Goal: Task Accomplishment & Management: Manage account settings

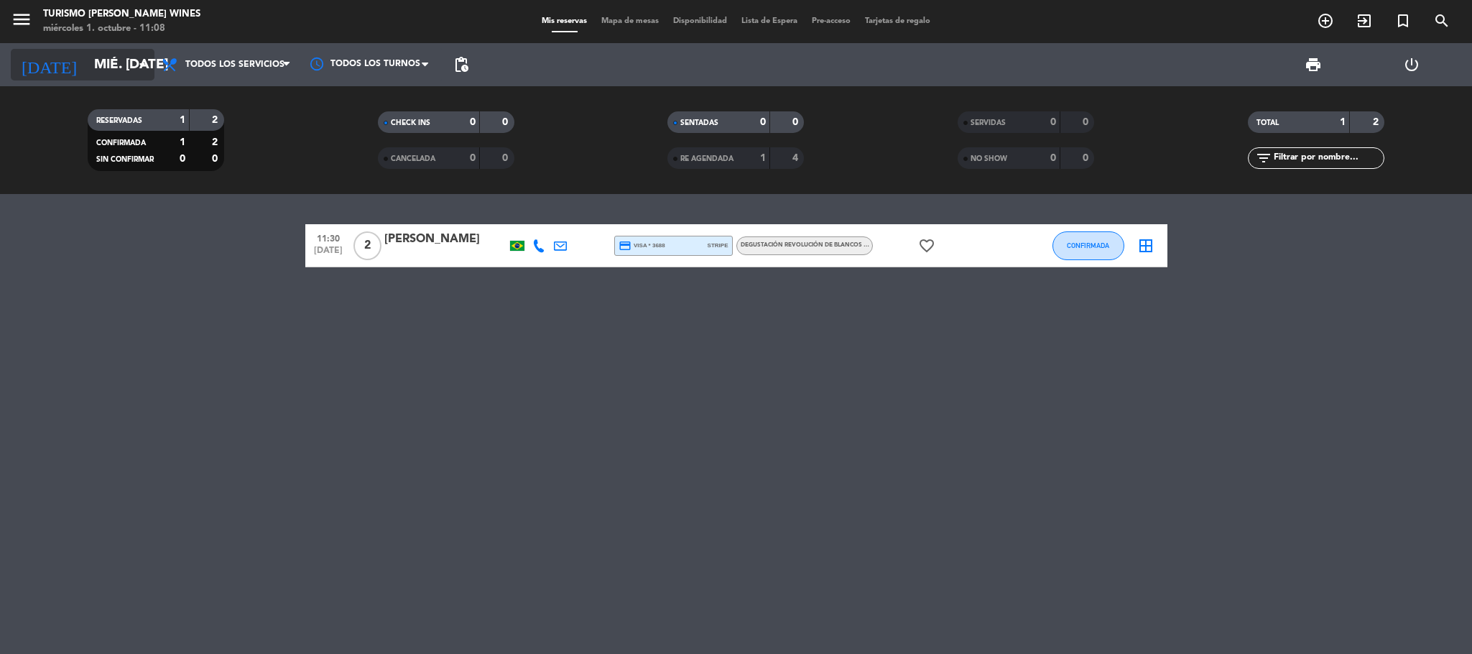
click at [127, 63] on input "mié. [DATE]" at bounding box center [173, 65] width 173 height 30
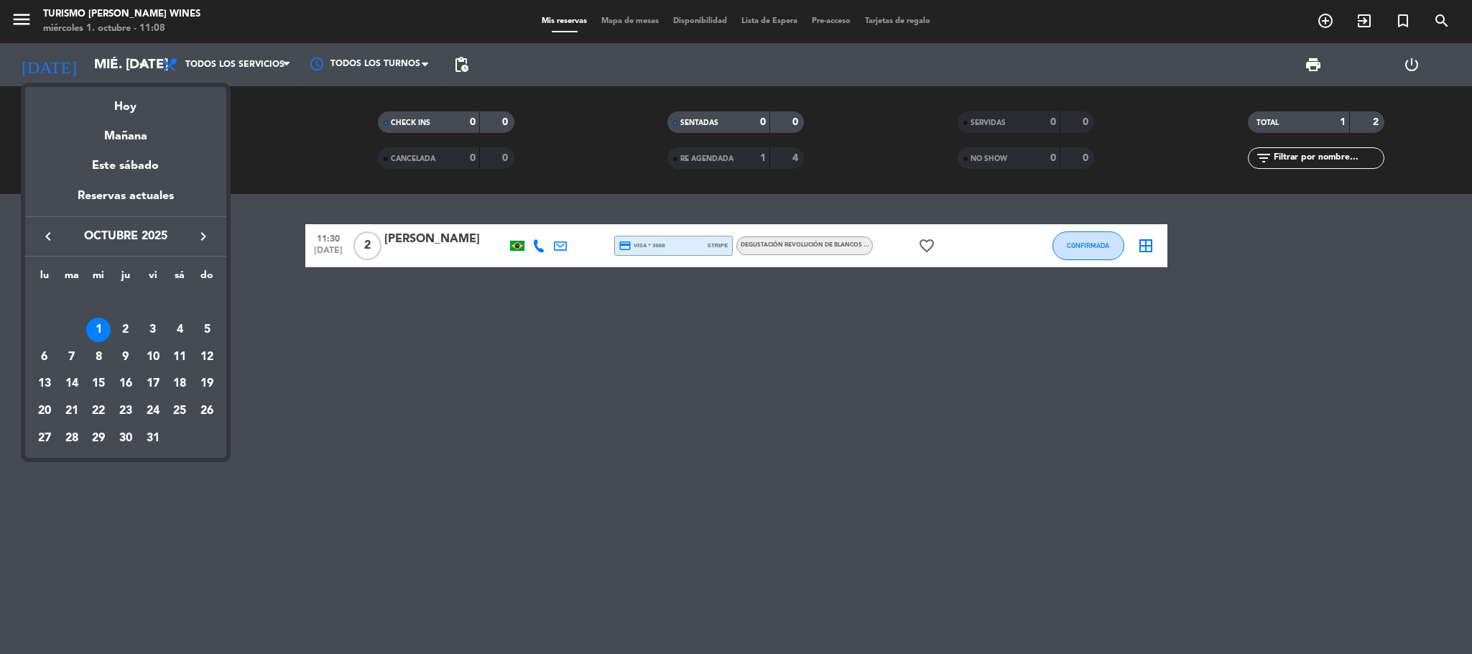
click at [196, 240] on icon "keyboard_arrow_right" at bounding box center [203, 236] width 17 height 17
click at [46, 332] on div "3" at bounding box center [44, 330] width 24 height 24
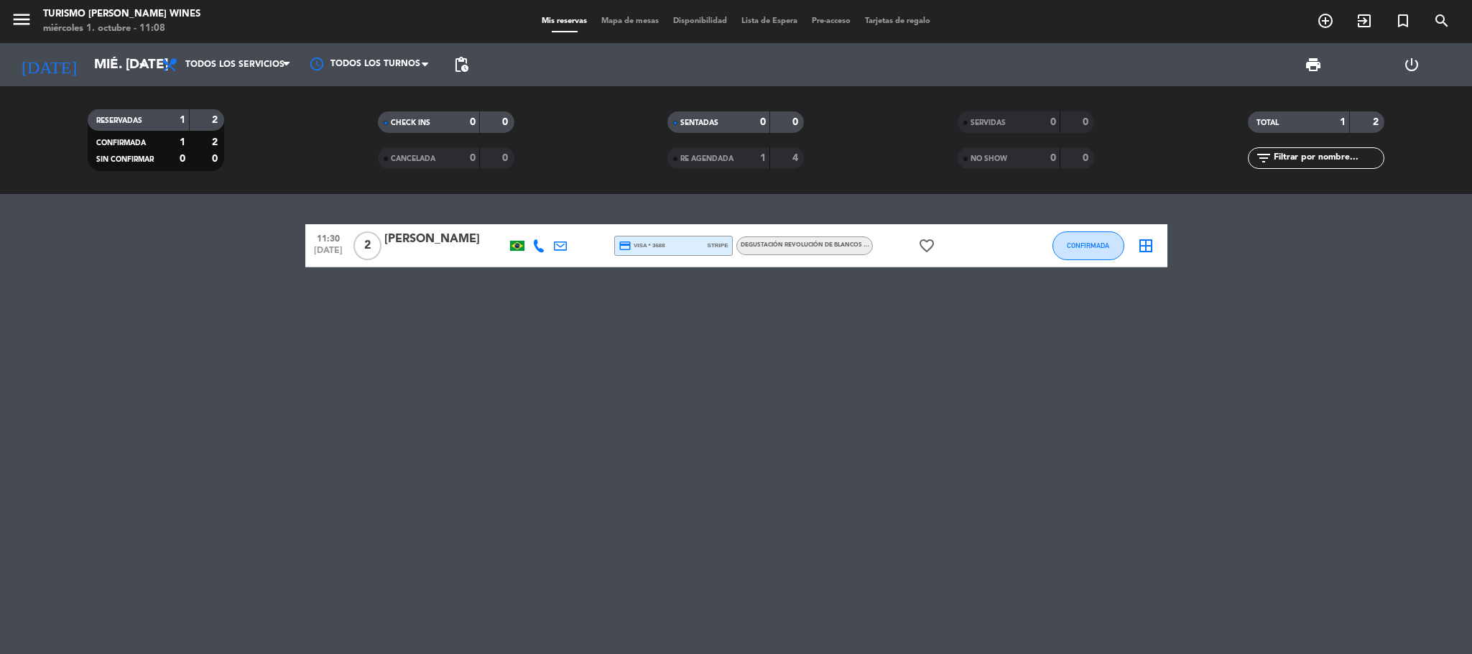
type input "lun. [DATE]"
click at [19, 17] on icon "menu" at bounding box center [22, 20] width 22 height 22
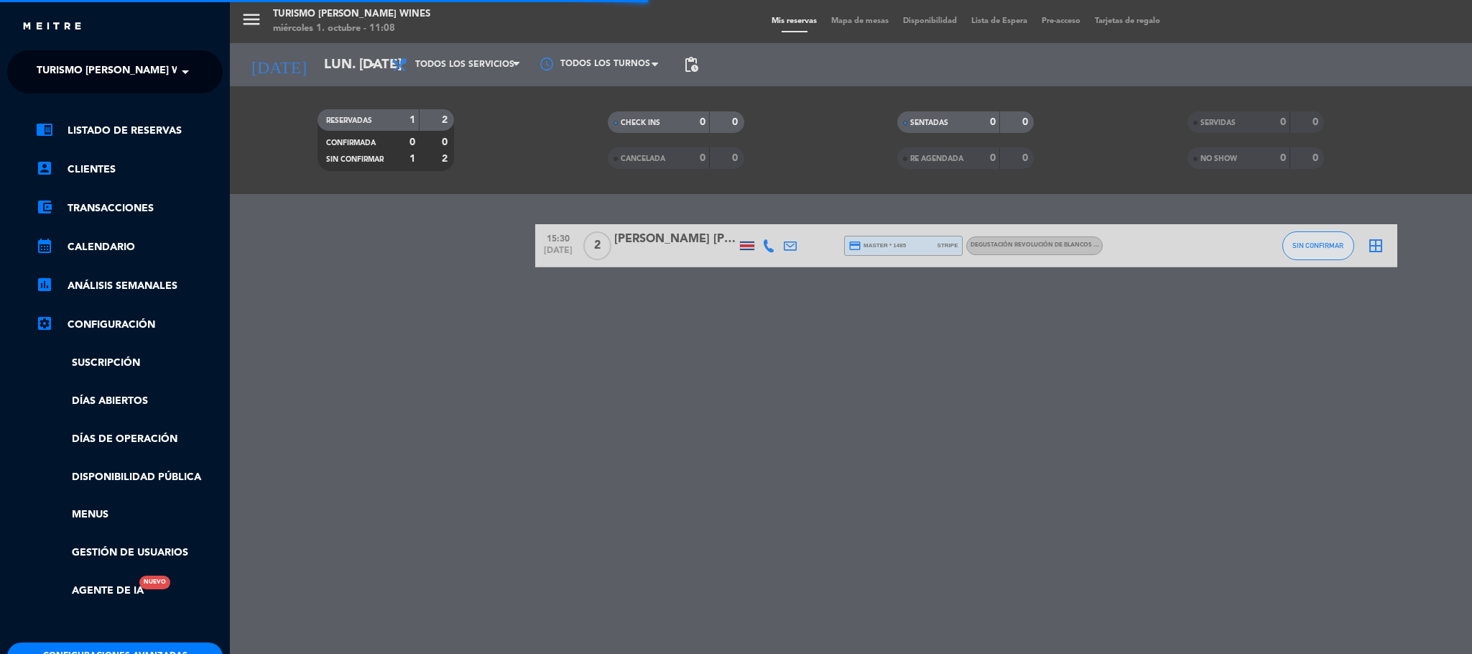
click at [178, 65] on span at bounding box center [189, 72] width 24 height 30
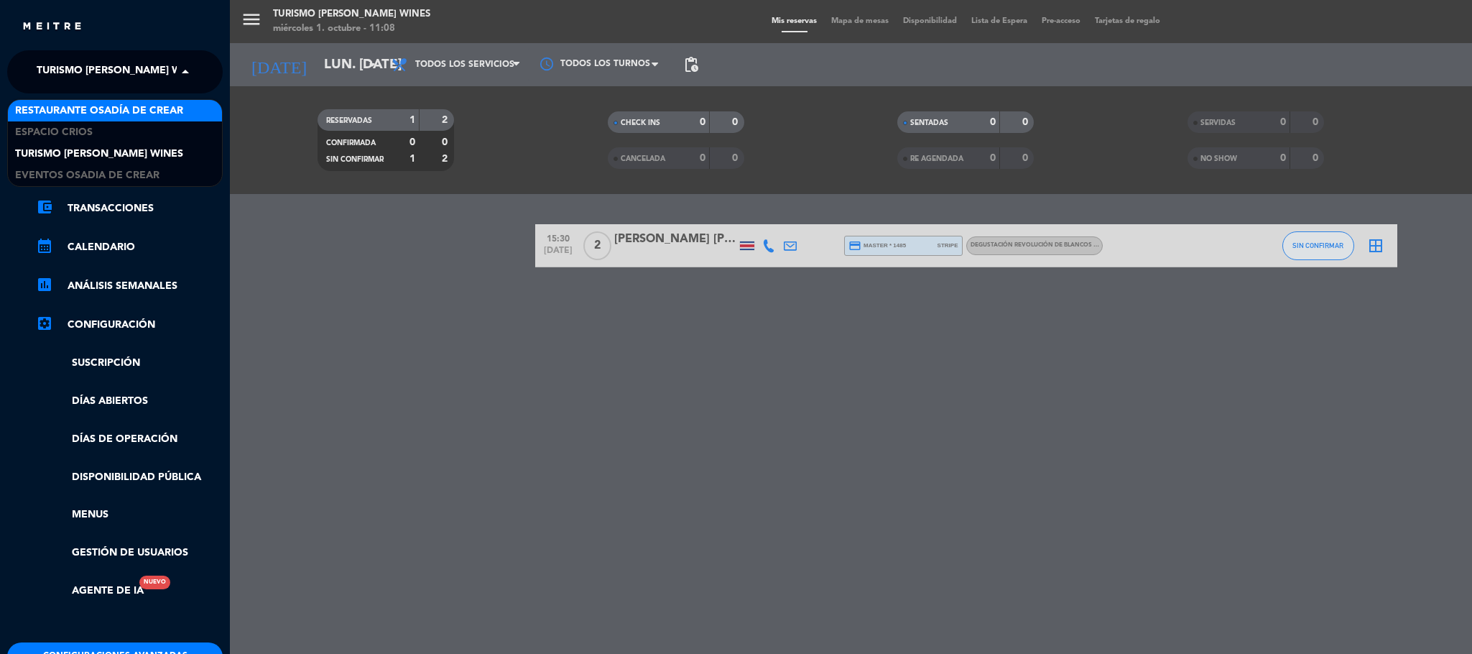
click at [140, 114] on span "Restaurante Osadía de Crear" at bounding box center [99, 111] width 168 height 17
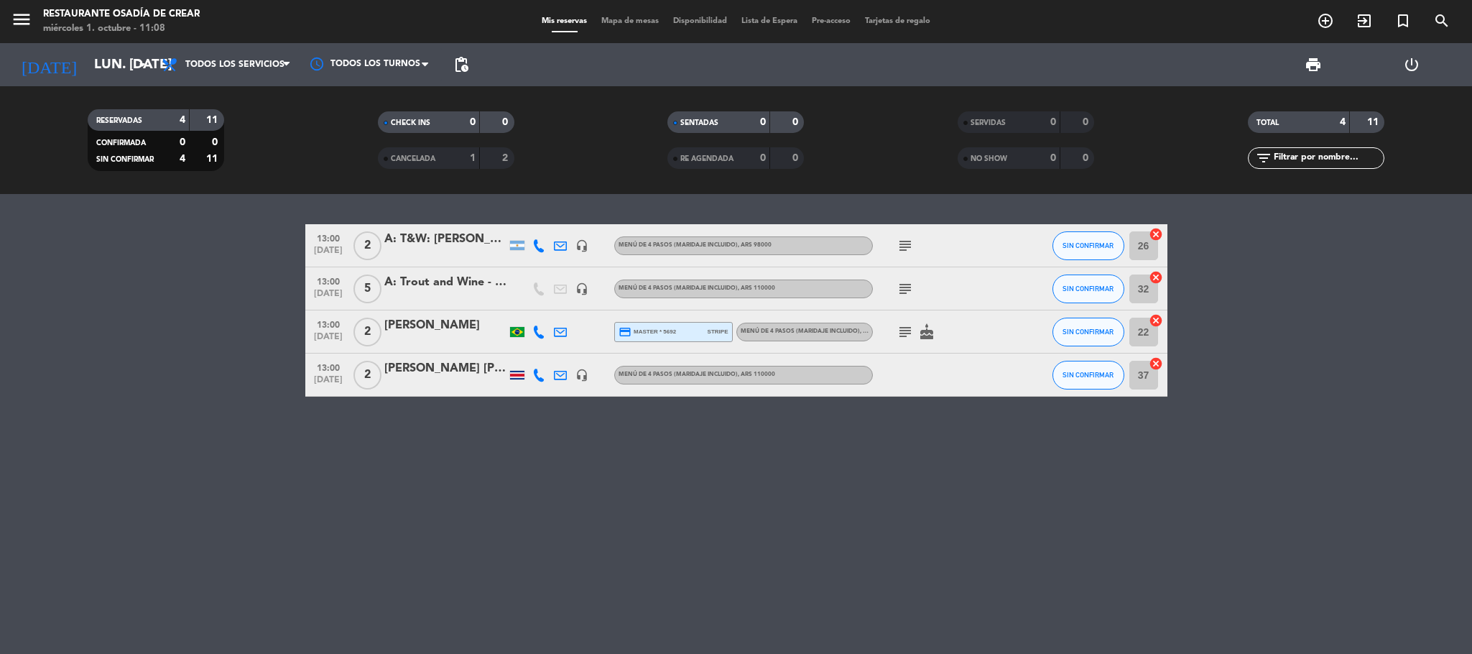
click at [474, 160] on strong "1" at bounding box center [473, 158] width 6 height 10
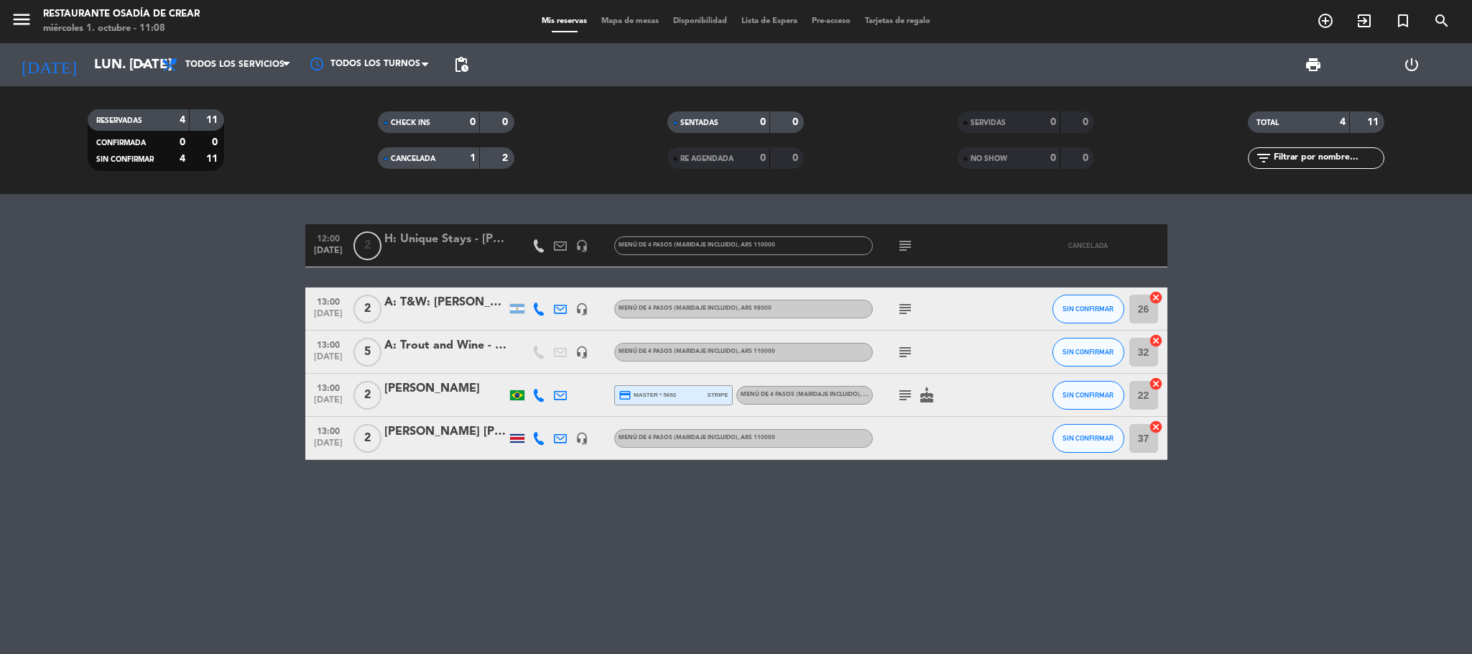
click at [464, 244] on div "H: Unique Stays - [PERSON_NAME]" at bounding box center [445, 239] width 122 height 19
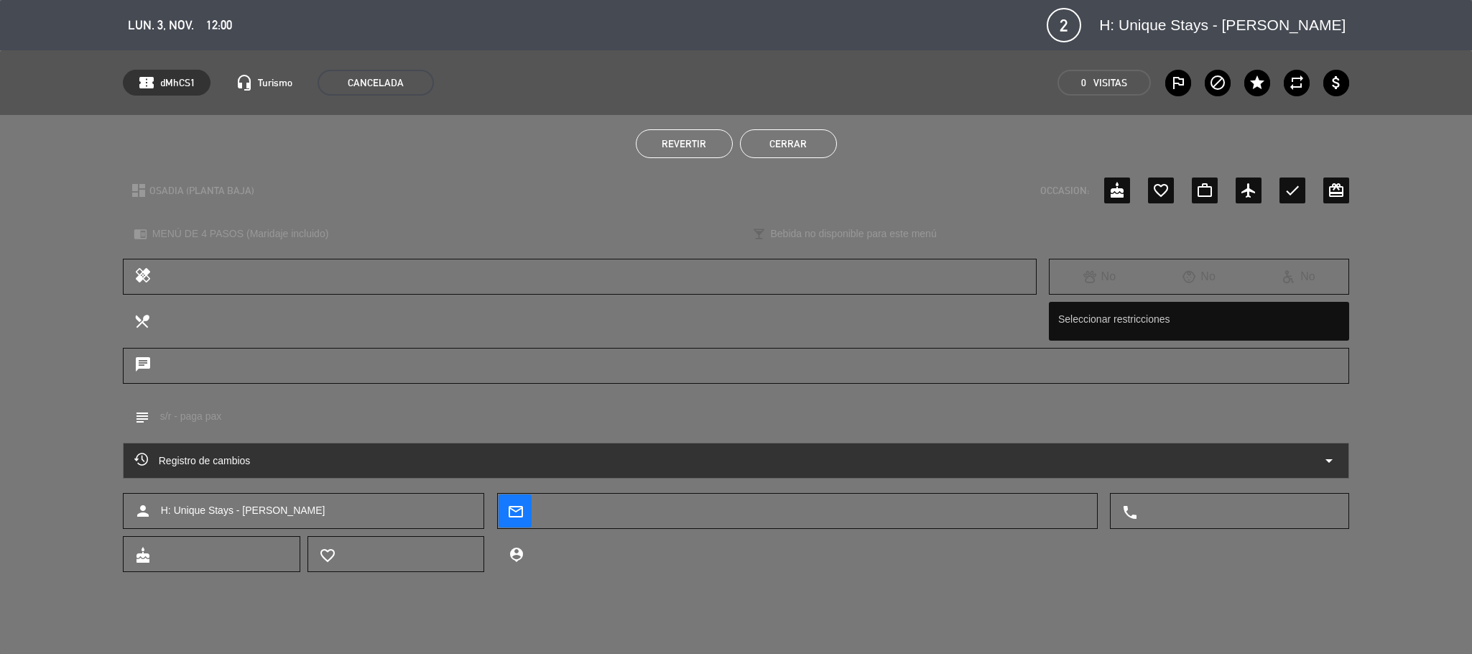
click at [686, 145] on span "Revertir" at bounding box center [684, 143] width 45 height 11
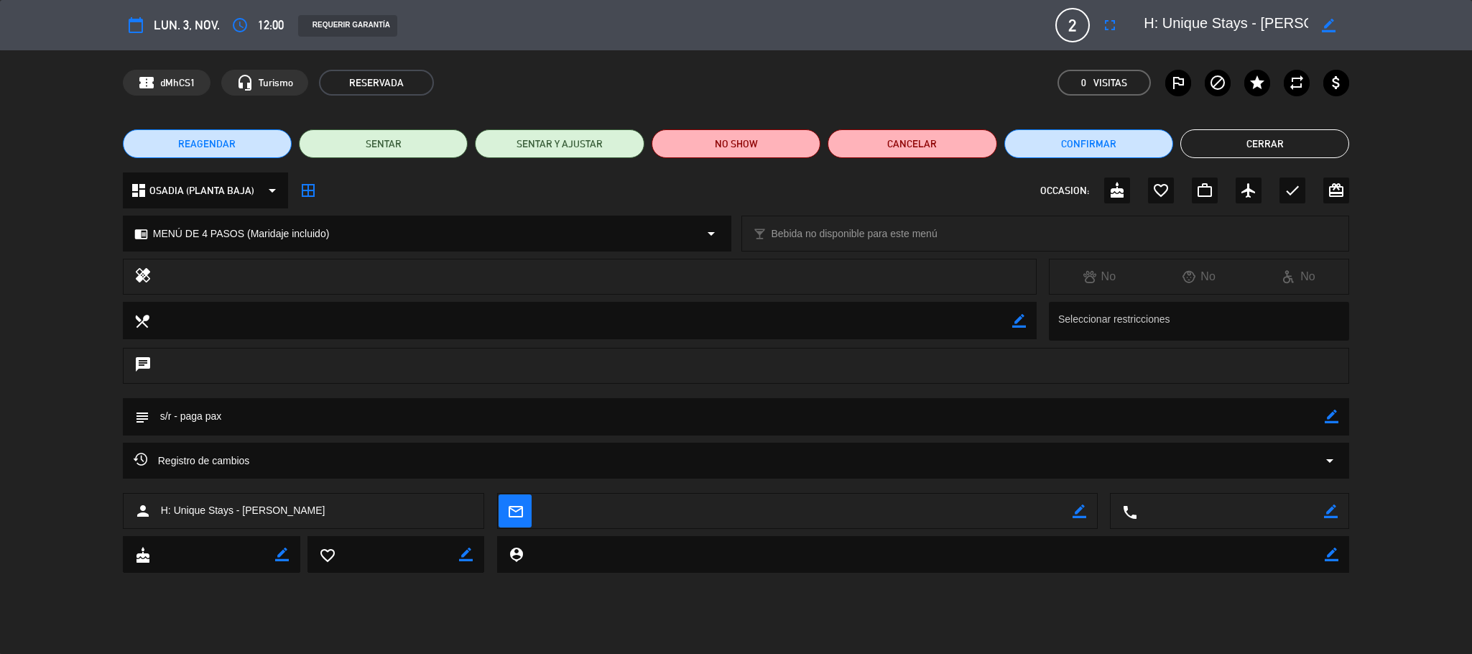
click at [209, 147] on span "REAGENDAR" at bounding box center [206, 144] width 57 height 15
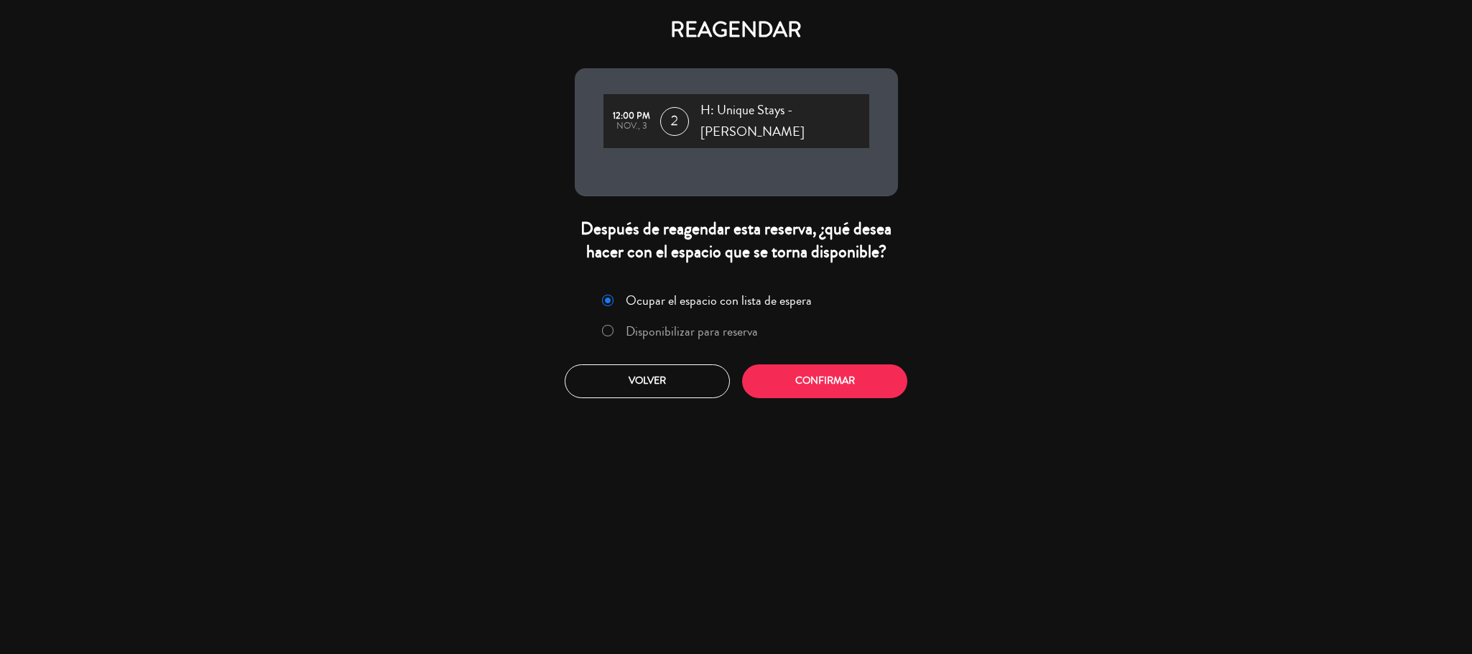
click at [703, 326] on label "Disponibilizar para reserva" at bounding box center [692, 331] width 132 height 13
click at [832, 384] on button "Confirmar" at bounding box center [824, 381] width 165 height 34
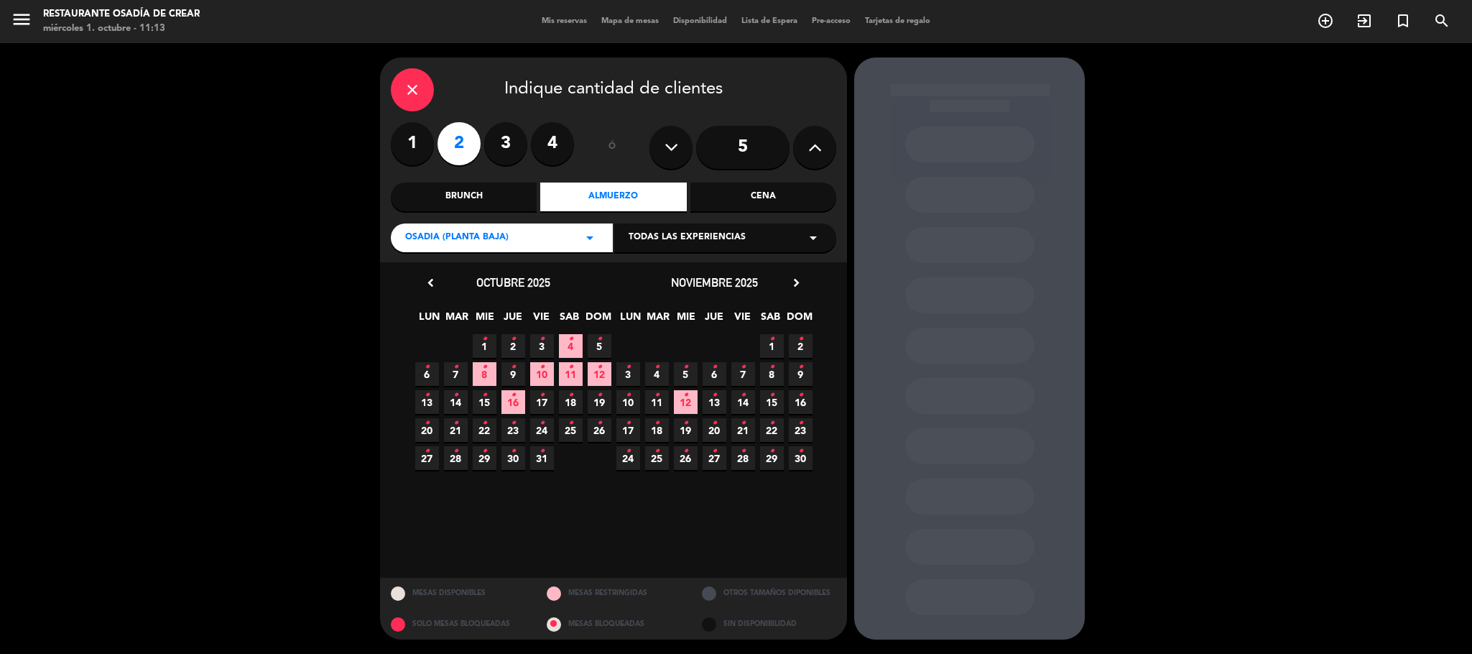
click at [688, 377] on icon "•" at bounding box center [685, 367] width 5 height 23
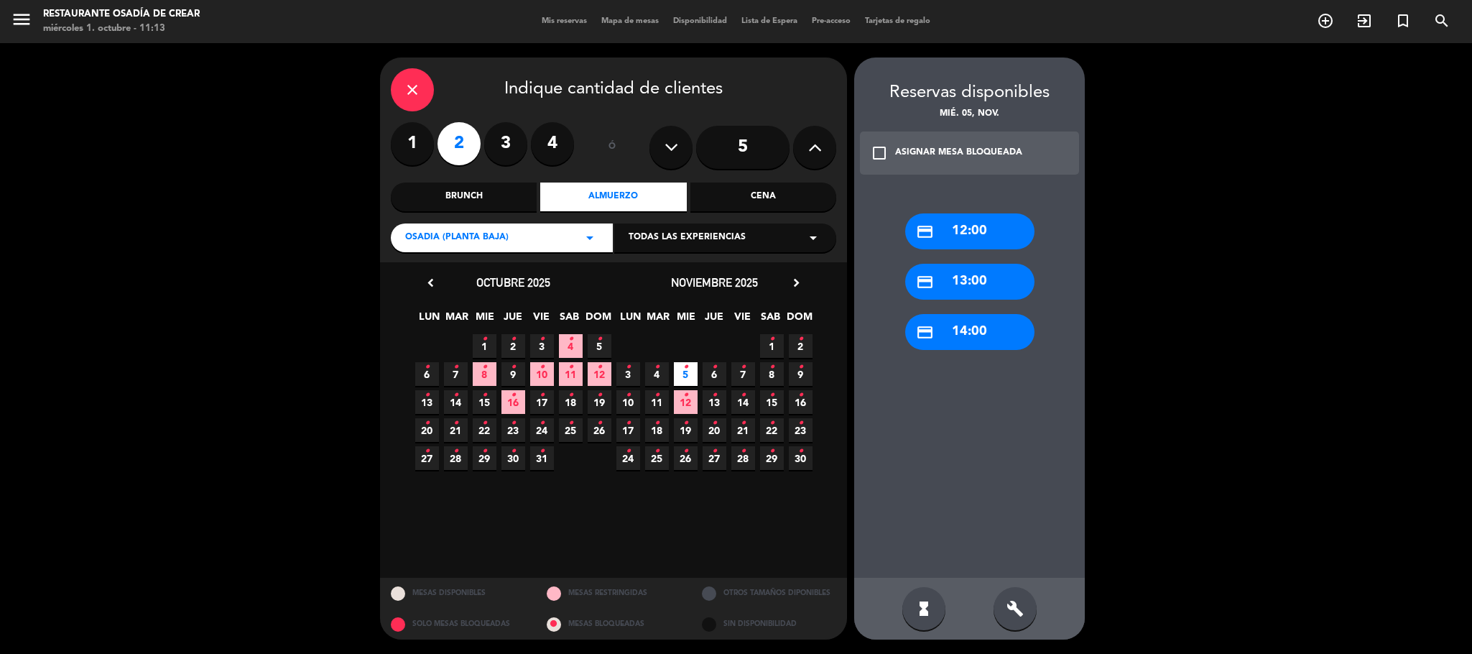
click at [951, 246] on div "credit_card 12:00" at bounding box center [969, 231] width 129 height 36
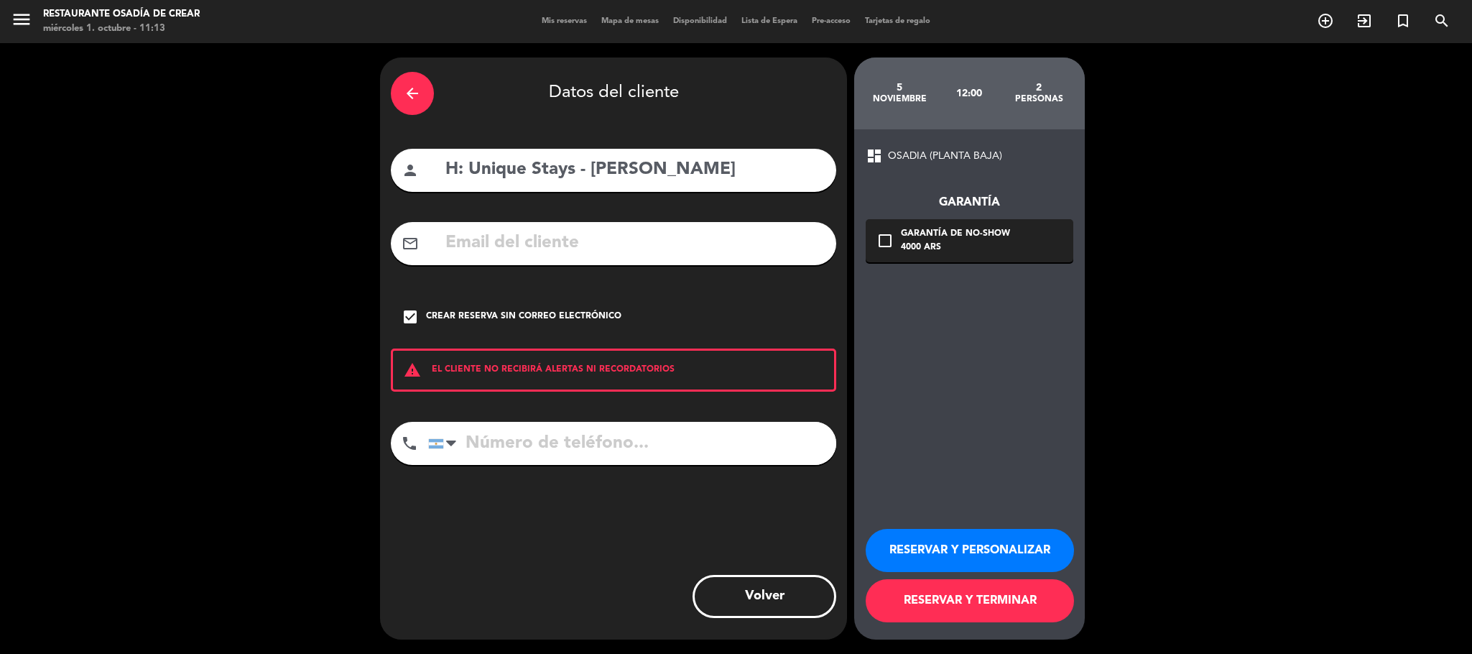
click at [962, 604] on button "RESERVAR Y TERMINAR" at bounding box center [970, 600] width 208 height 43
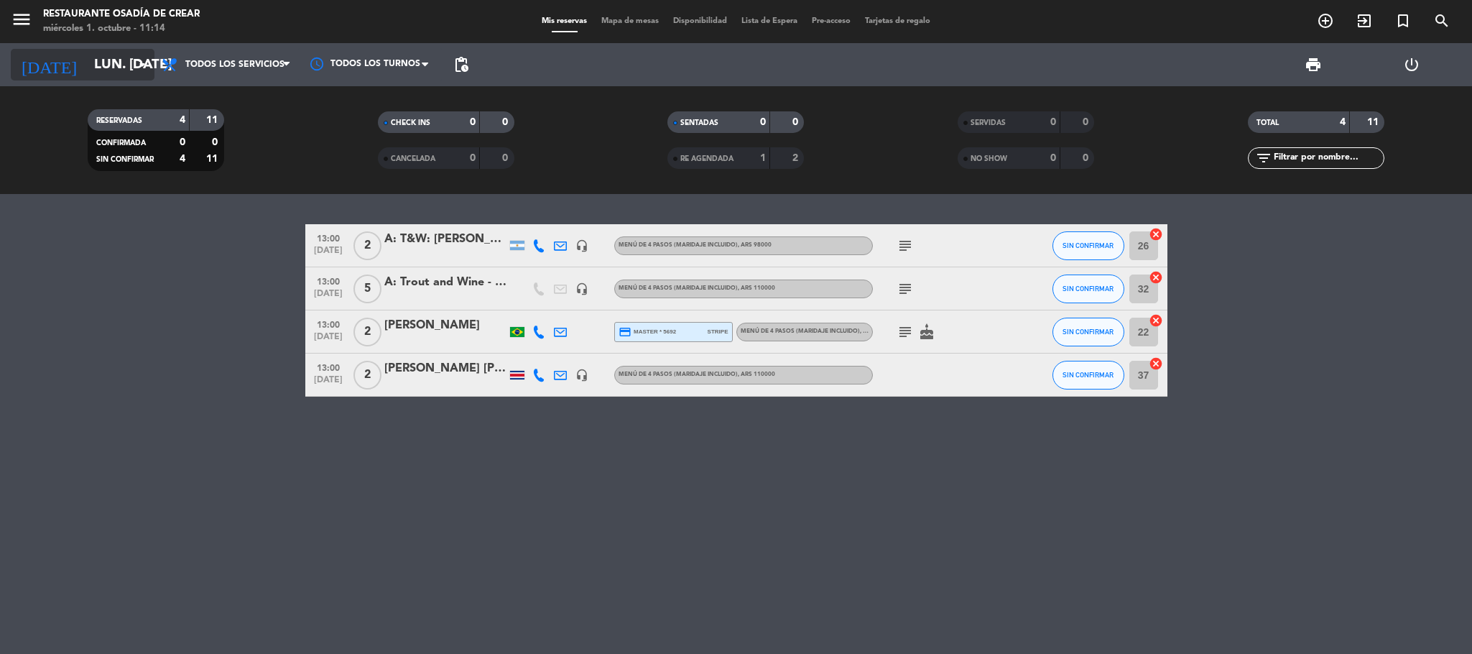
click at [108, 54] on input "lun. [DATE]" at bounding box center [173, 65] width 173 height 30
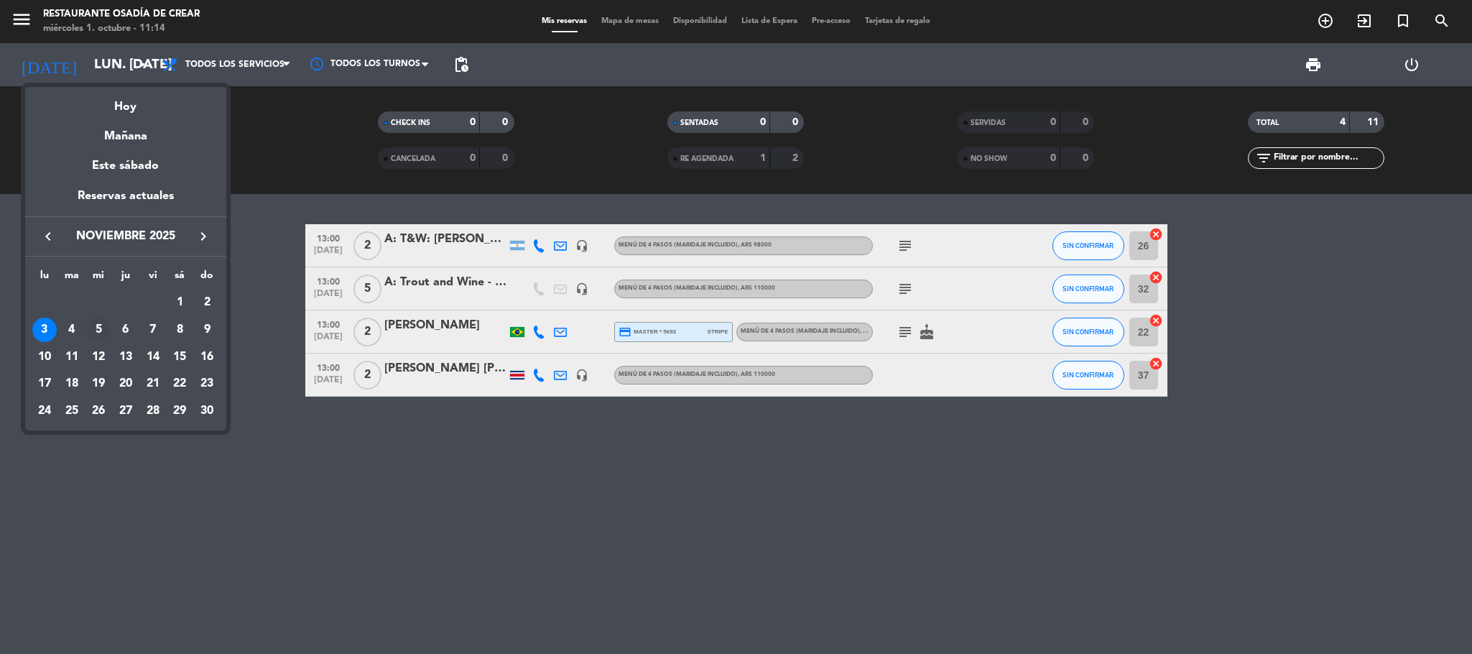
click at [93, 328] on div "5" at bounding box center [98, 330] width 24 height 24
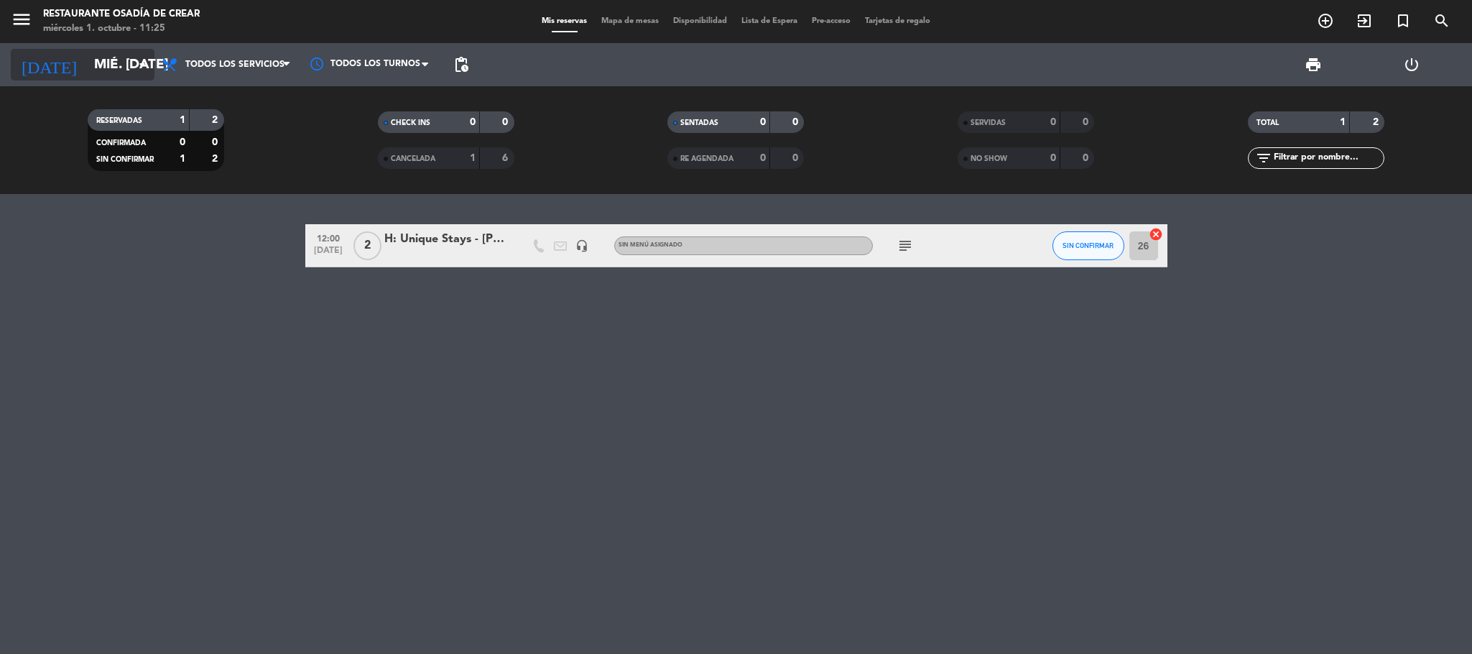
click at [87, 63] on input "mié. [DATE]" at bounding box center [173, 65] width 173 height 30
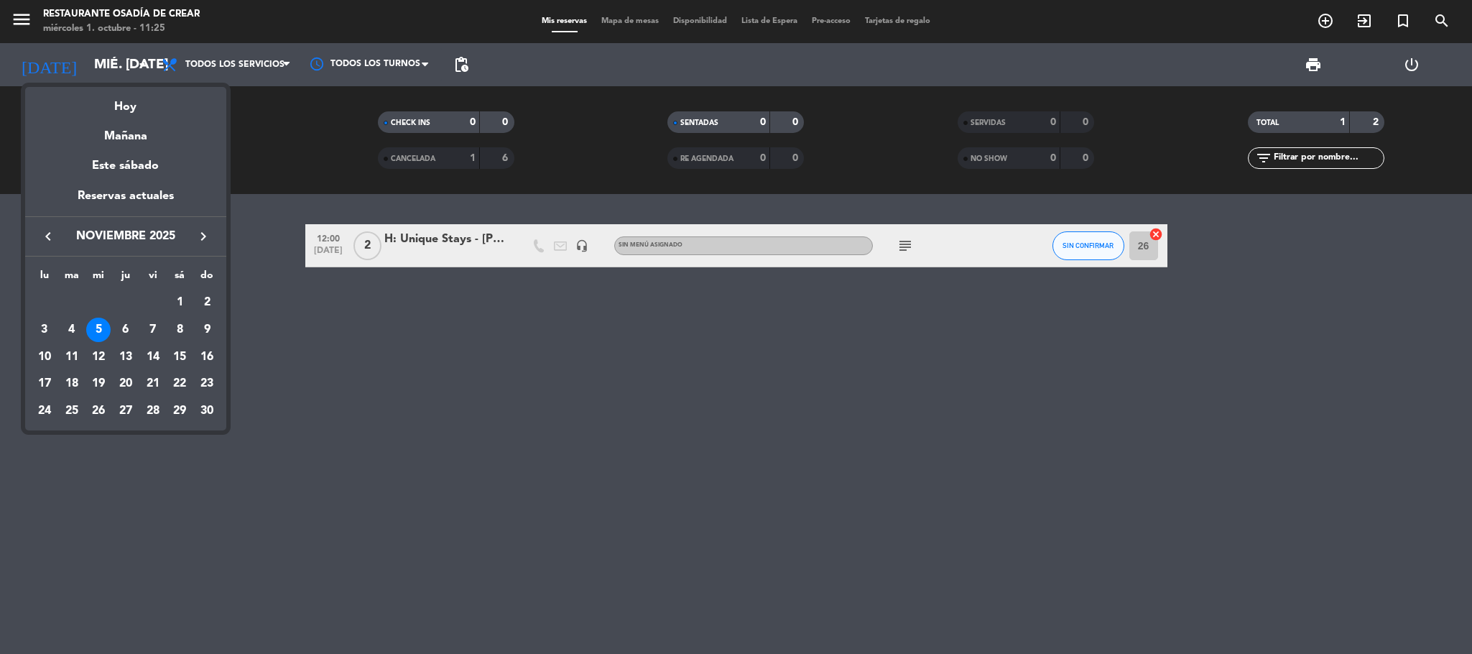
click at [52, 234] on icon "keyboard_arrow_left" at bounding box center [48, 236] width 17 height 17
click at [207, 332] on div "5" at bounding box center [207, 330] width 24 height 24
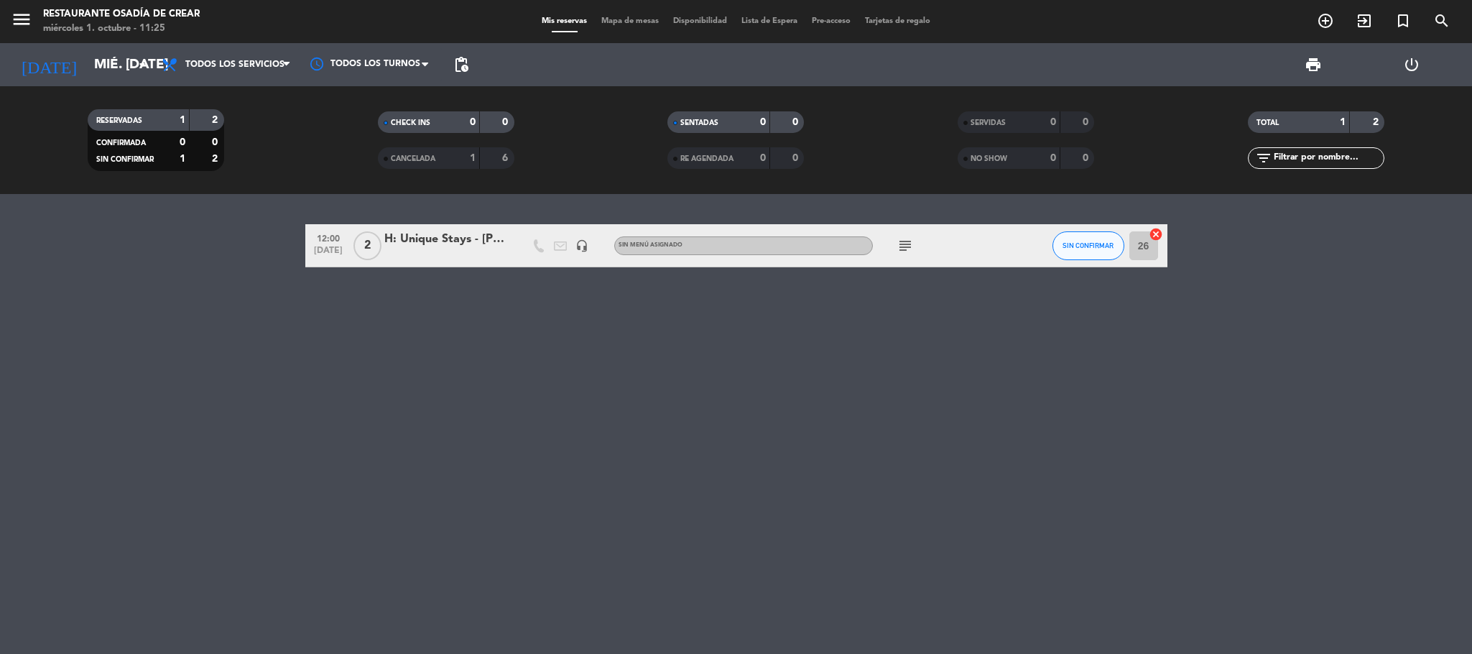
type input "dom. [DATE]"
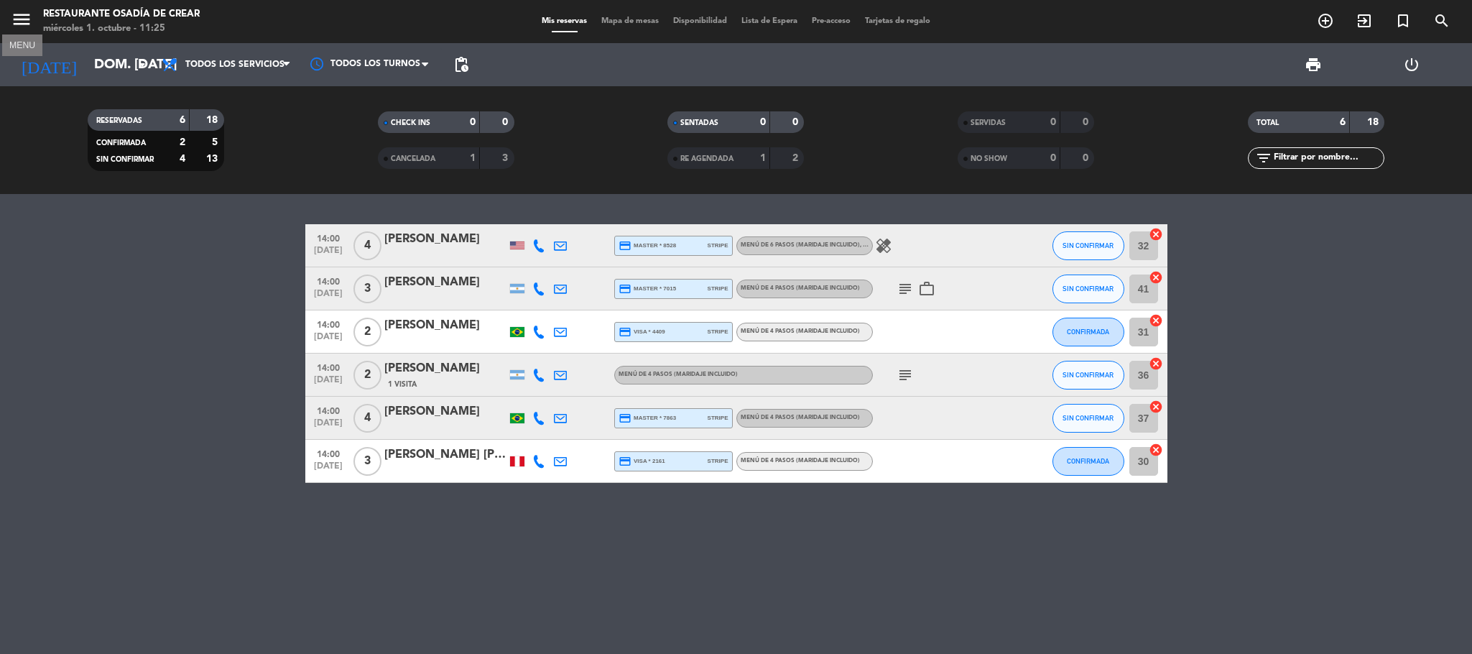
click at [17, 18] on icon "menu" at bounding box center [22, 20] width 22 height 22
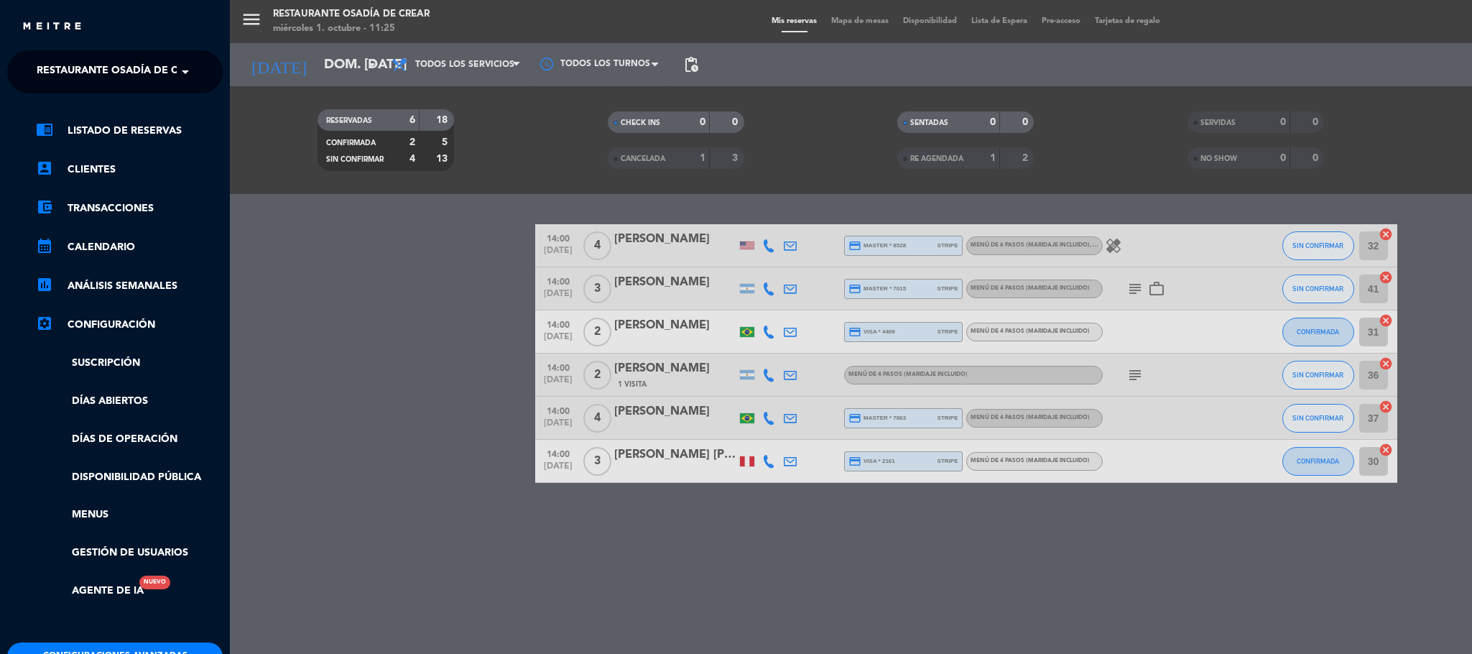
click at [147, 70] on span "Restaurante Osadía de Crear" at bounding box center [121, 72] width 168 height 30
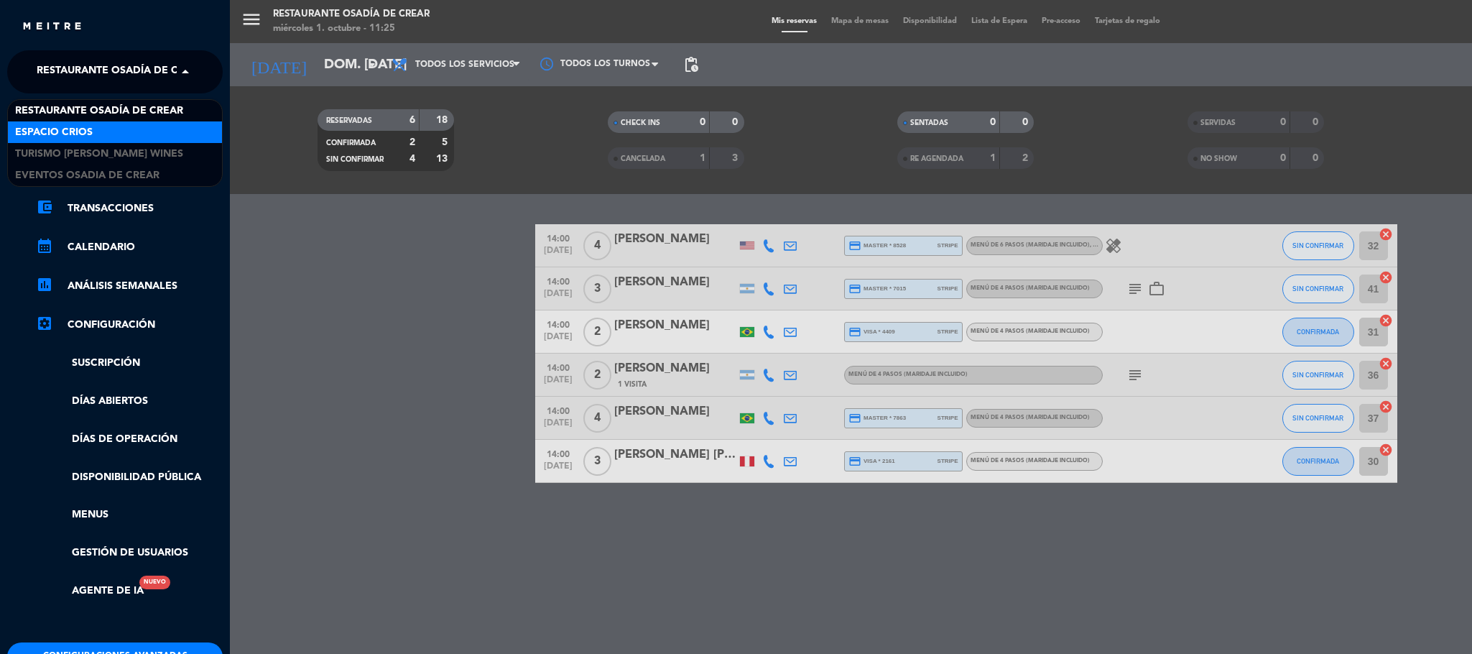
click at [126, 134] on div "Espacio Crios" at bounding box center [115, 132] width 214 height 22
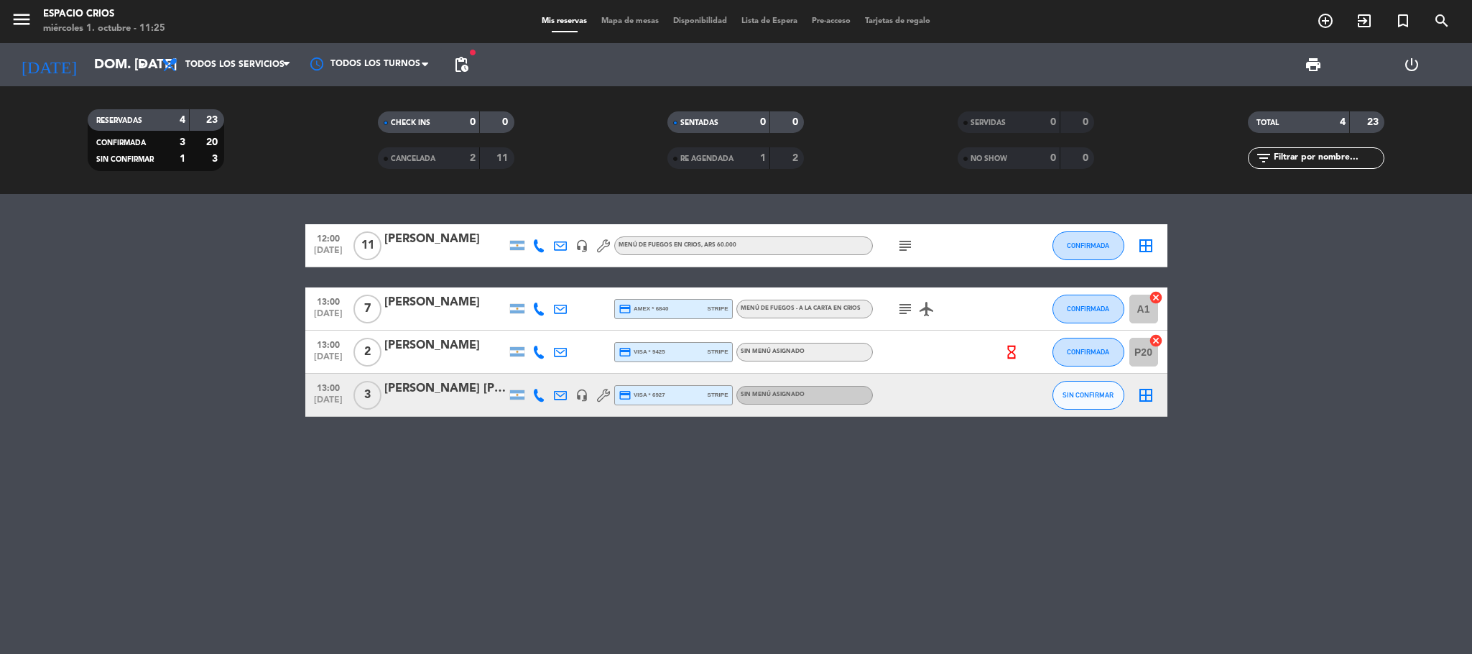
click at [903, 308] on icon "subject" at bounding box center [905, 308] width 17 height 17
click at [619, 539] on div "12:00 [DATE] [PERSON_NAME] headset_mic Menú de fuegos en CRIOS , ARS 60.000 sub…" at bounding box center [736, 424] width 1472 height 460
